Goal: Check status: Check status

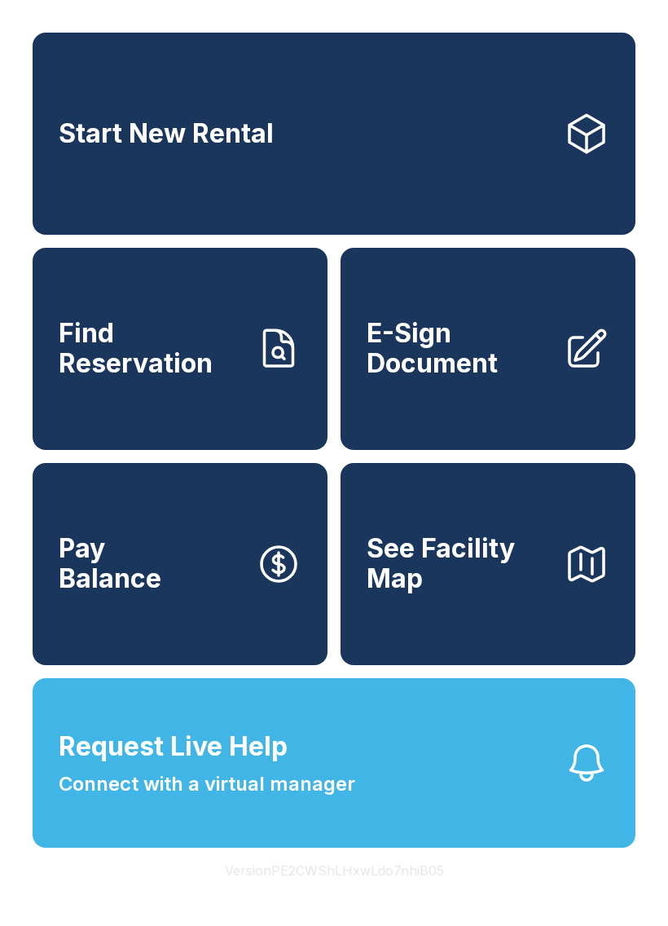
click at [176, 370] on span "Find Reservation" at bounding box center [151, 348] width 184 height 59
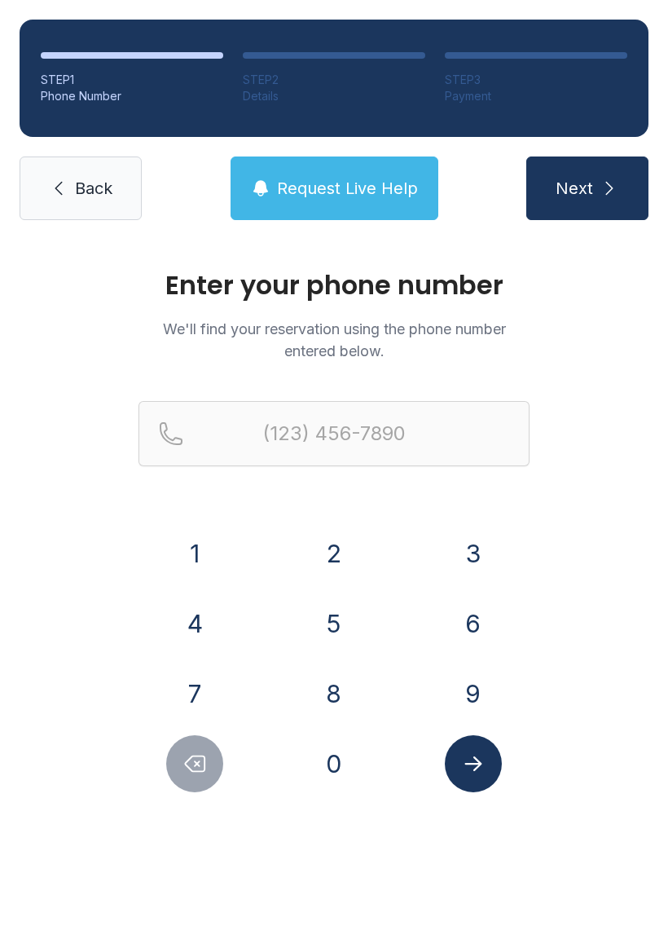
click at [473, 628] on button "6" at bounding box center [473, 623] width 57 height 57
click at [206, 561] on button "1" at bounding box center [194, 553] width 57 height 57
click at [344, 624] on button "5" at bounding box center [334, 623] width 57 height 57
click at [214, 622] on button "4" at bounding box center [194, 623] width 57 height 57
click at [327, 547] on button "2" at bounding box center [334, 553] width 57 height 57
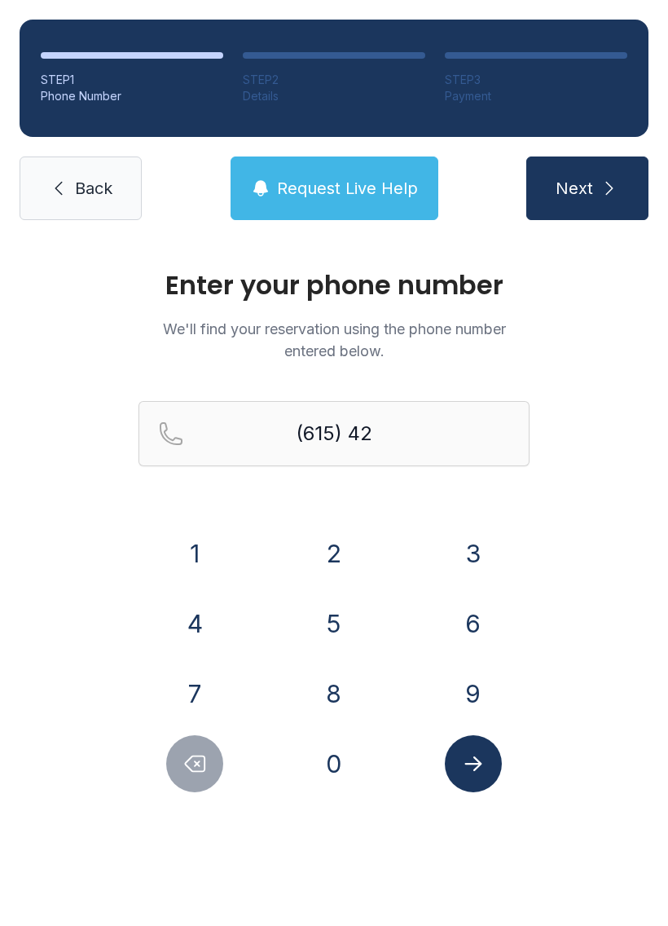
click at [336, 747] on button "0" at bounding box center [334, 763] width 57 height 57
click at [334, 746] on button "0" at bounding box center [334, 763] width 57 height 57
click at [333, 745] on button "0" at bounding box center [334, 763] width 57 height 57
click at [466, 630] on button "6" at bounding box center [473, 623] width 57 height 57
click at [339, 570] on button "2" at bounding box center [334, 553] width 57 height 57
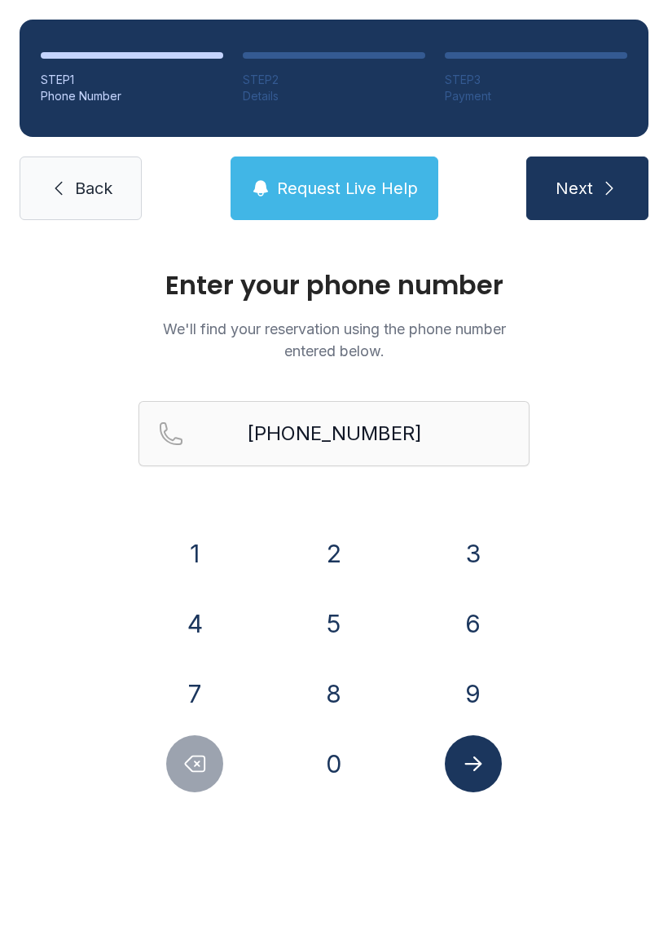
click at [477, 763] on icon "Submit lookup form" at bounding box center [472, 763] width 17 height 15
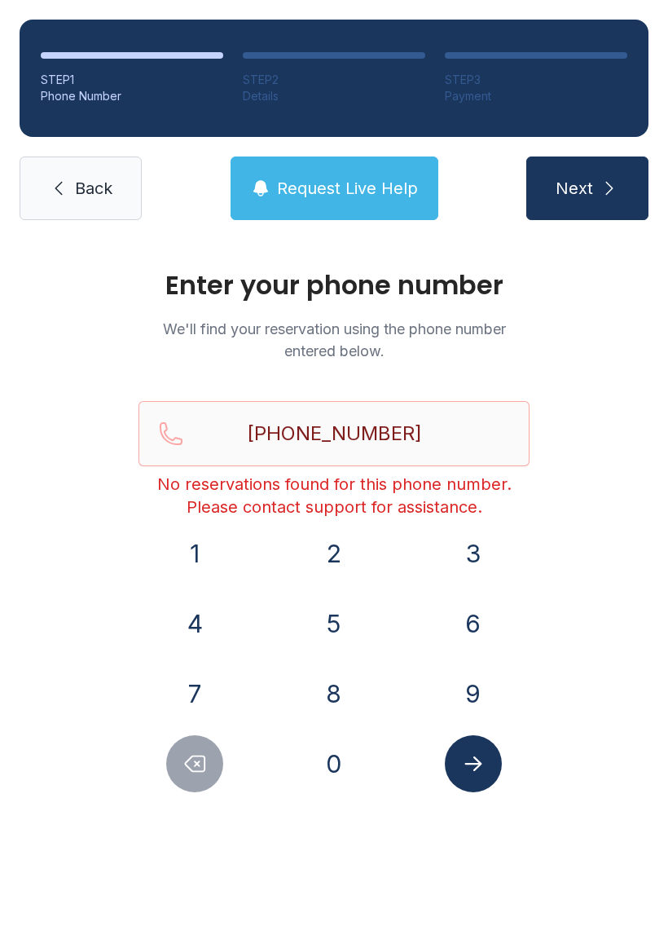
click at [473, 772] on icon "Submit lookup form" at bounding box center [473, 763] width 24 height 24
click at [205, 760] on icon "Delete number" at bounding box center [196, 763] width 20 height 15
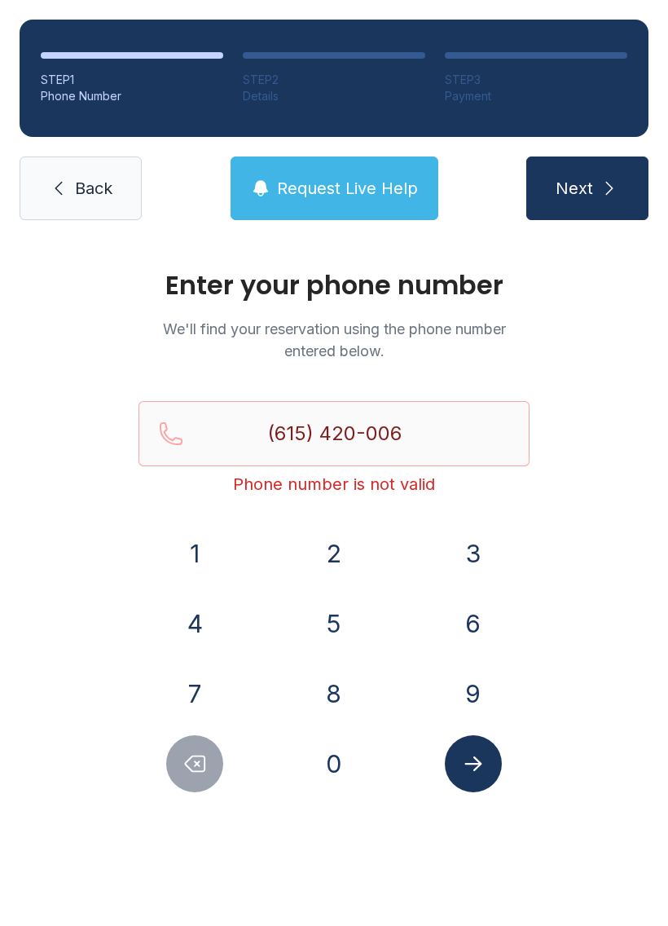
click at [205, 760] on icon "Delete number" at bounding box center [196, 763] width 20 height 15
click at [193, 764] on icon "Delete number" at bounding box center [195, 763] width 24 height 24
click at [192, 763] on icon "Delete number" at bounding box center [195, 763] width 24 height 24
click at [187, 759] on icon "Delete number" at bounding box center [195, 763] width 24 height 24
click at [186, 759] on icon "Delete number" at bounding box center [195, 763] width 24 height 24
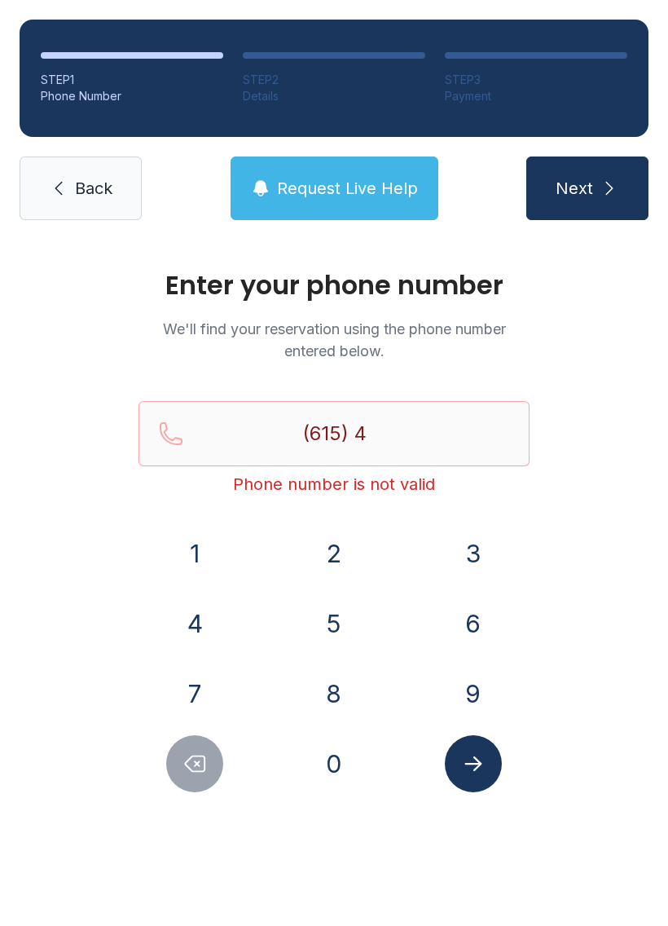
click at [191, 768] on icon "Delete number" at bounding box center [196, 763] width 20 height 15
click at [191, 767] on icon "Delete number" at bounding box center [195, 763] width 24 height 24
click at [191, 765] on icon "Delete number" at bounding box center [195, 763] width 24 height 24
type input "(6"
click at [191, 764] on icon "Delete number" at bounding box center [195, 763] width 24 height 24
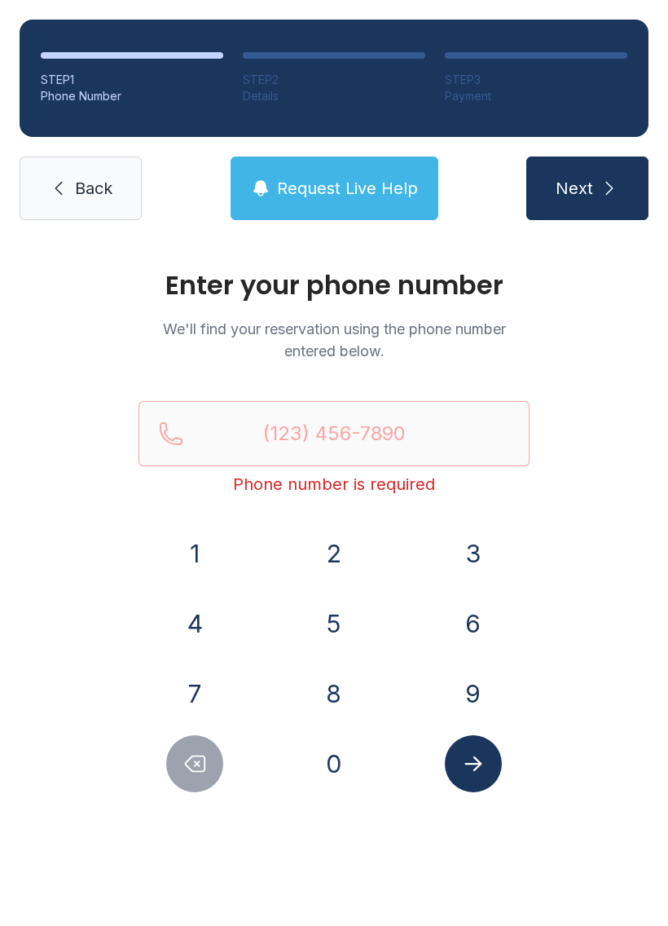
click at [200, 758] on icon "Delete number" at bounding box center [195, 763] width 24 height 24
click at [199, 758] on icon "Delete number" at bounding box center [195, 763] width 24 height 24
click at [96, 171] on link "Back" at bounding box center [81, 188] width 122 height 64
